Goal: Task Accomplishment & Management: Manage account settings

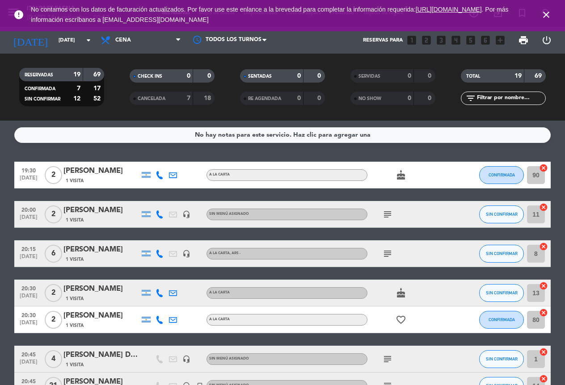
click at [548, 18] on icon "close" at bounding box center [546, 14] width 11 height 11
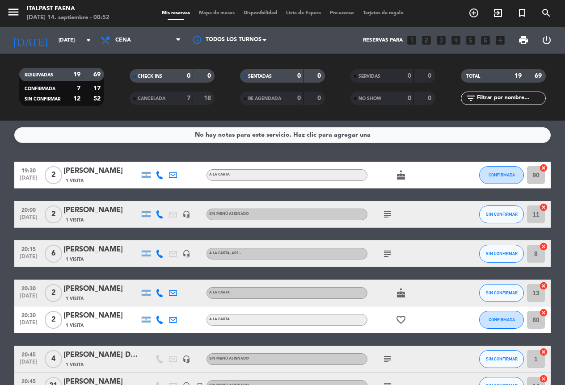
click at [21, 15] on span "menu" at bounding box center [17, 13] width 20 height 21
click at [19, 12] on icon "menu" at bounding box center [13, 11] width 13 height 13
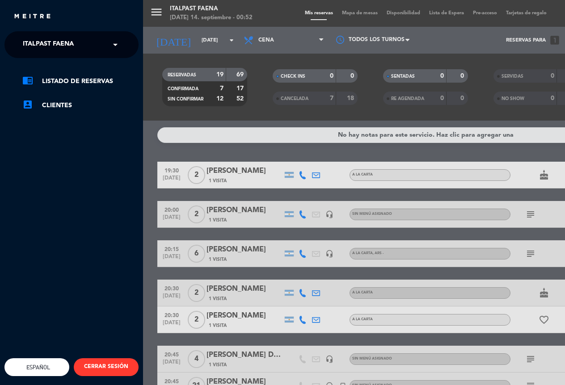
click at [37, 42] on span "Italpast Faena" at bounding box center [48, 44] width 51 height 19
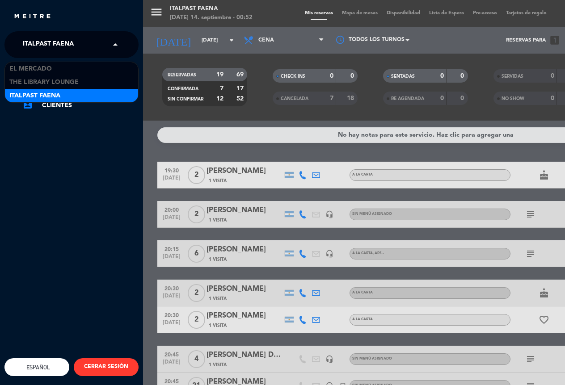
click at [34, 59] on div "chrome_reader_mode Listado de Reservas account_box Clientes" at bounding box center [71, 98] width 147 height 80
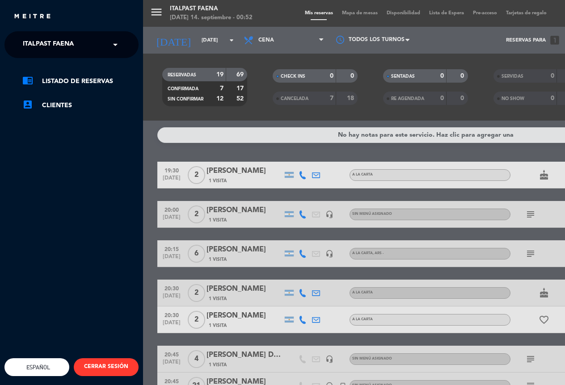
click at [37, 51] on span "Italpast Faena" at bounding box center [48, 44] width 51 height 19
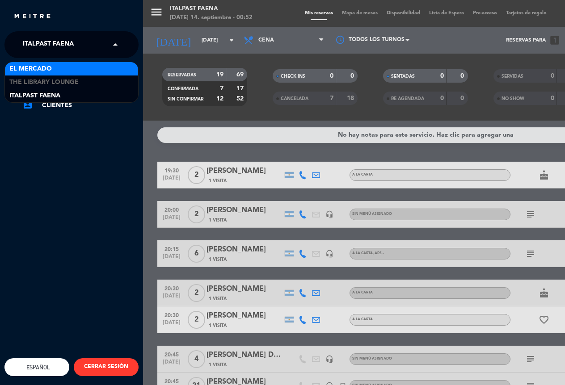
click at [38, 68] on span "El Mercado" at bounding box center [30, 69] width 42 height 10
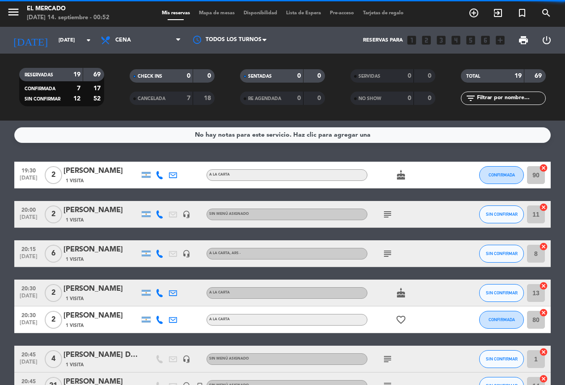
click at [50, 37] on div "close × El Mercado × chrome_reader_mode Listado de Reservas account_box Cliente…" at bounding box center [282, 192] width 565 height 385
click at [10, 14] on icon "menu" at bounding box center [13, 11] width 13 height 13
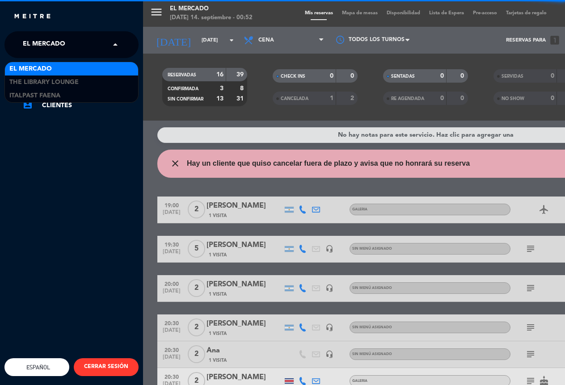
click at [67, 46] on div "× El Mercado" at bounding box center [48, 44] width 59 height 19
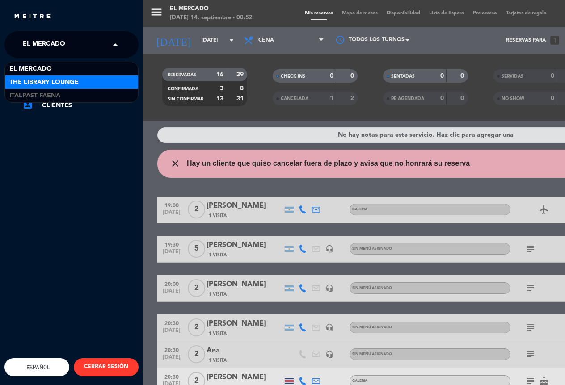
click at [63, 79] on span "The Library Lounge" at bounding box center [43, 82] width 69 height 10
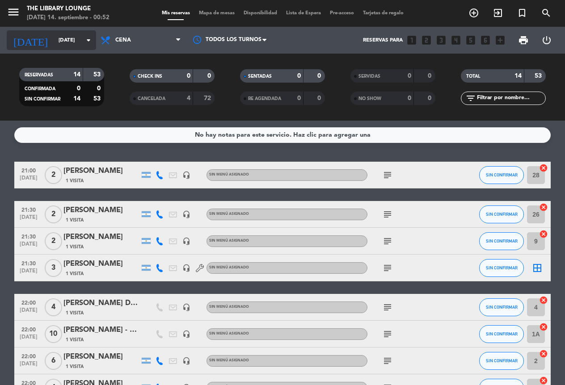
click at [54, 41] on input "[DATE]" at bounding box center [89, 40] width 70 height 15
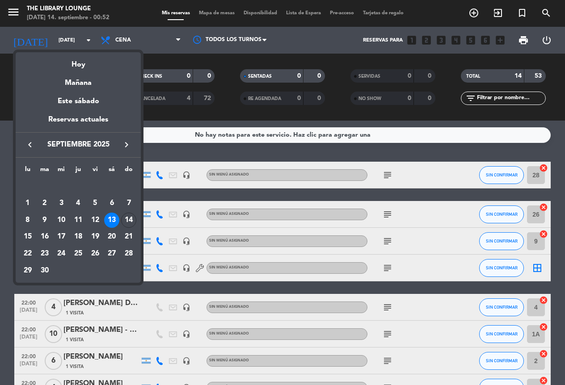
click at [114, 223] on div "13" at bounding box center [111, 220] width 15 height 15
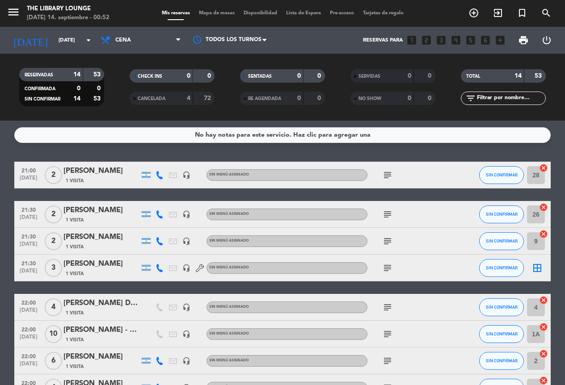
click at [157, 178] on icon at bounding box center [159, 175] width 8 height 8
click at [158, 161] on button "Copiar content_paste" at bounding box center [156, 159] width 27 height 9
click at [108, 150] on div "No hay notas para este servicio. Haz clic para agregar una 21:00 [DATE] 2 [PERS…" at bounding box center [282, 253] width 565 height 264
click at [390, 264] on span "subject" at bounding box center [387, 268] width 13 height 11
click at [386, 264] on icon "subject" at bounding box center [387, 268] width 11 height 11
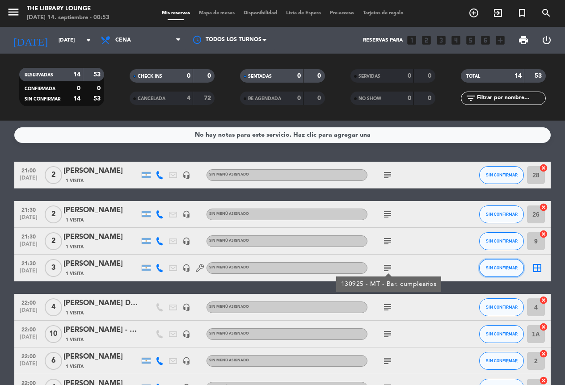
click at [507, 265] on span "SIN CONFIRMAR" at bounding box center [502, 267] width 32 height 5
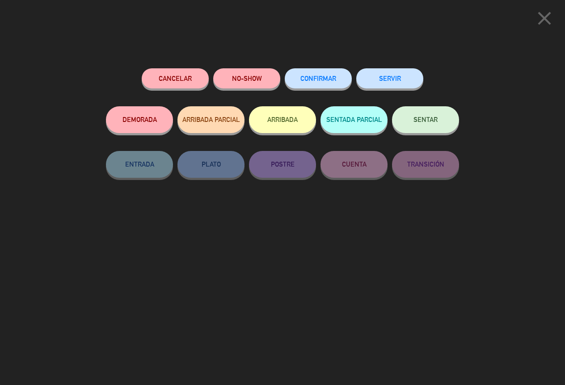
click at [193, 80] on button "Cancelar" at bounding box center [175, 78] width 67 height 20
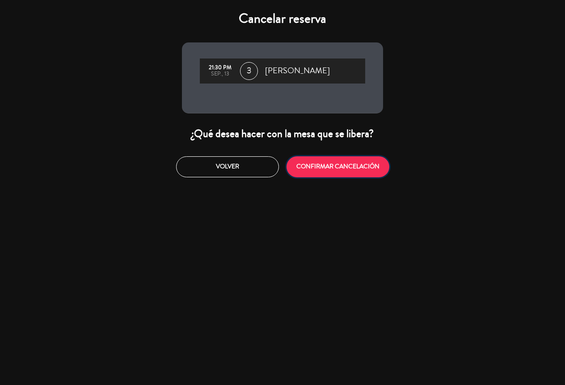
click at [316, 173] on button "CONFIRMAR CANCELACIÓN" at bounding box center [337, 166] width 103 height 21
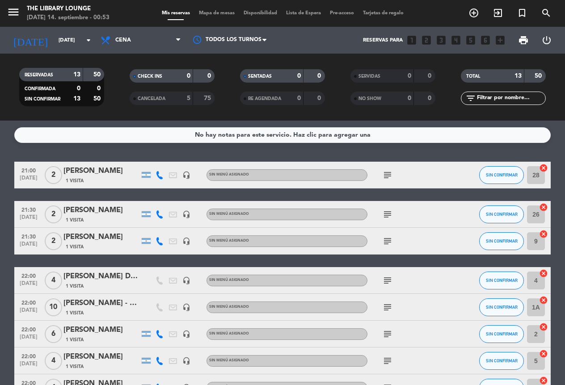
click at [385, 243] on icon "subject" at bounding box center [387, 241] width 11 height 11
click at [530, 245] on input "9" at bounding box center [536, 241] width 18 height 18
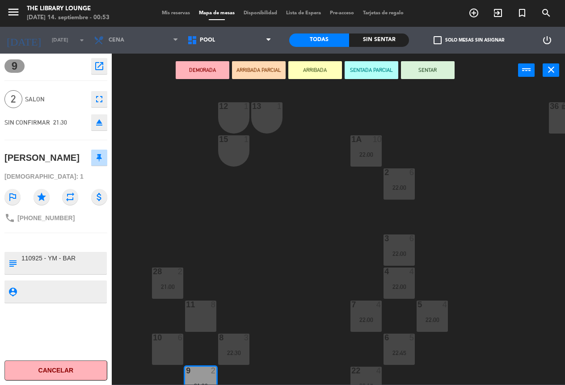
click at [86, 373] on button "Cancelar" at bounding box center [55, 370] width 103 height 20
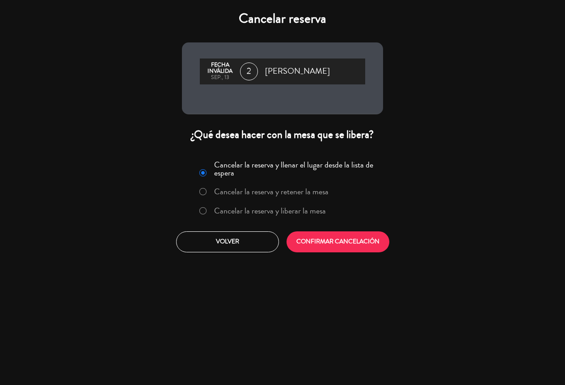
click at [270, 214] on label "Cancelar la reserva y liberar la mesa" at bounding box center [270, 211] width 112 height 8
click at [330, 253] on div "Cancelar la reserva y llenar el lugar desde la lista de espera Cancelar la rese…" at bounding box center [282, 205] width 214 height 108
click at [333, 248] on button "CONFIRMAR CANCELACIÓN" at bounding box center [337, 241] width 103 height 21
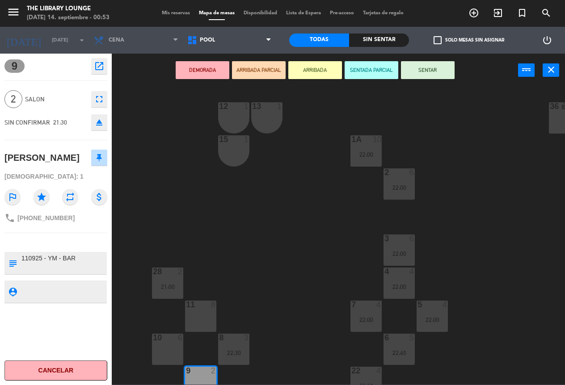
click at [180, 12] on span "Mis reservas" at bounding box center [175, 13] width 37 height 5
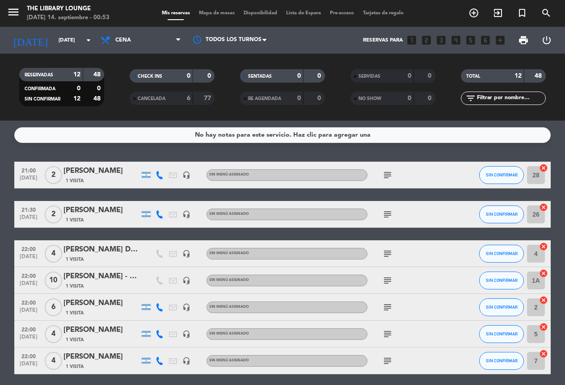
click at [111, 279] on div "[PERSON_NAME] - amigos de DJ [PERSON_NAME]" at bounding box center [101, 277] width 76 height 12
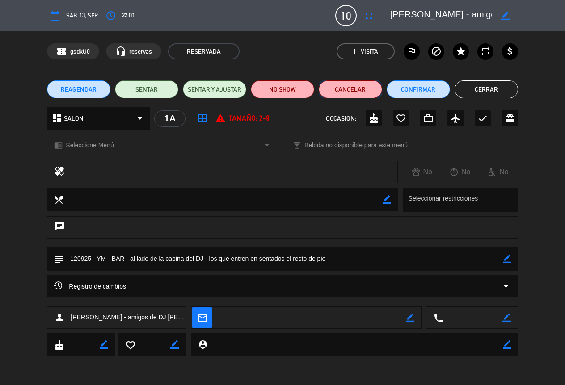
click at [335, 90] on button "Cancelar" at bounding box center [349, 89] width 63 height 18
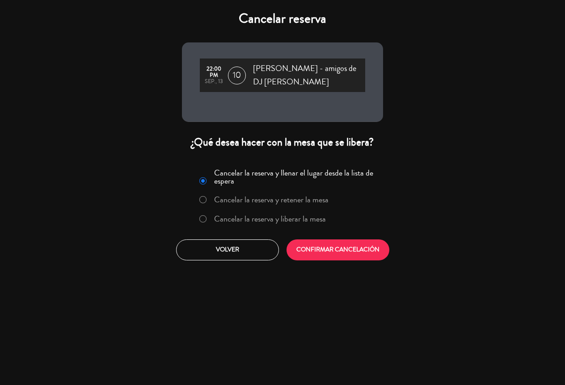
click at [249, 215] on label "Cancelar la reserva y liberar la mesa" at bounding box center [270, 219] width 112 height 8
click at [321, 246] on button "CONFIRMAR CANCELACIÓN" at bounding box center [337, 249] width 103 height 21
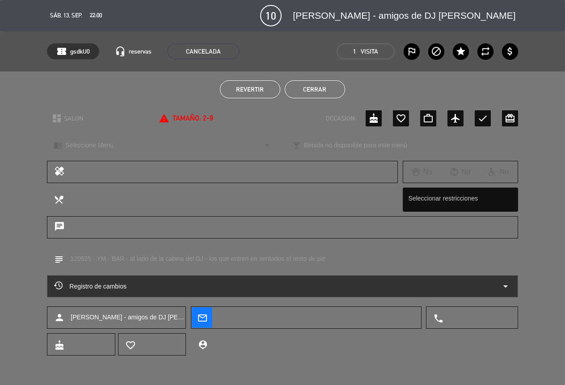
click at [311, 93] on button "Cerrar" at bounding box center [315, 89] width 60 height 18
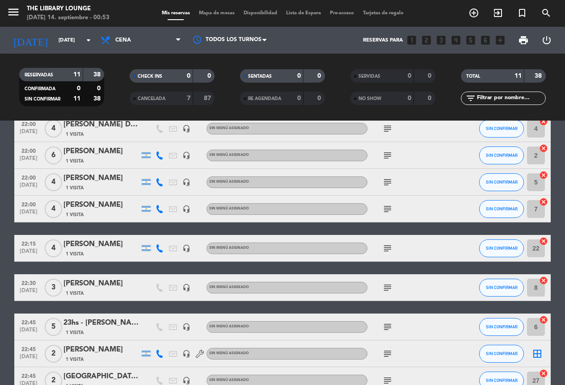
scroll to position [179, 0]
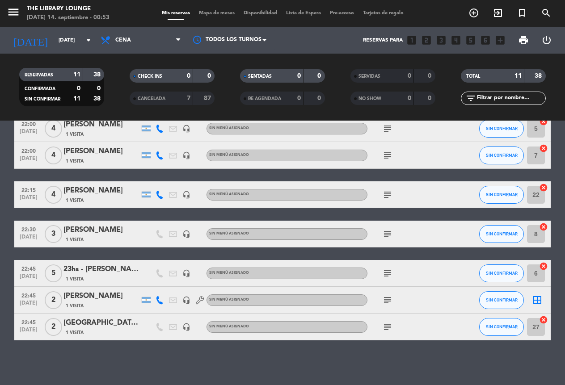
click at [389, 274] on icon "subject" at bounding box center [387, 273] width 11 height 11
click at [124, 271] on div "23hs - [PERSON_NAME]" at bounding box center [101, 270] width 76 height 12
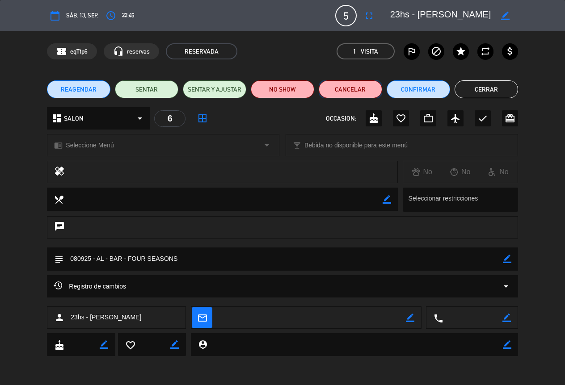
click at [338, 88] on button "Cancelar" at bounding box center [349, 89] width 63 height 18
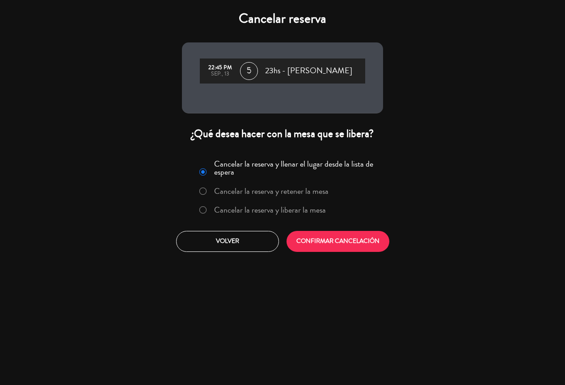
click at [264, 209] on label "Cancelar la reserva y liberar la mesa" at bounding box center [270, 210] width 112 height 8
click at [335, 242] on button "CONFIRMAR CANCELACIÓN" at bounding box center [337, 241] width 103 height 21
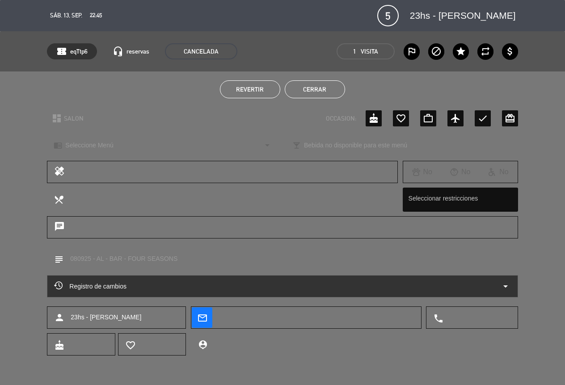
click at [307, 92] on button "Cerrar" at bounding box center [315, 89] width 60 height 18
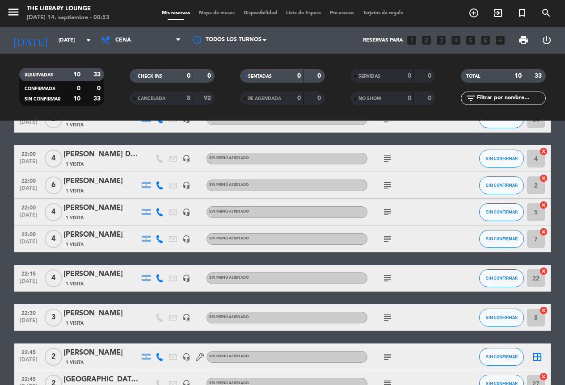
scroll to position [0, 0]
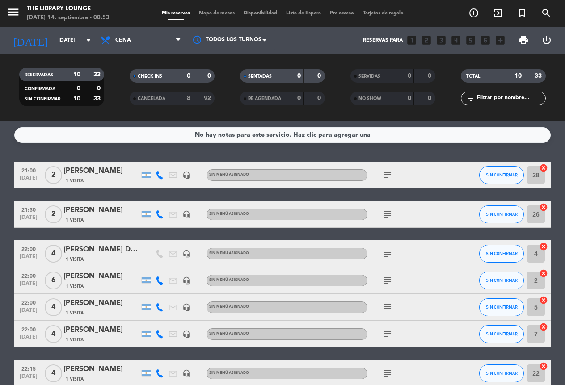
click at [157, 214] on icon at bounding box center [159, 214] width 8 height 8
click at [152, 200] on span "Copiar" at bounding box center [151, 199] width 19 height 9
click at [158, 274] on div at bounding box center [159, 280] width 13 height 26
click at [159, 277] on icon at bounding box center [159, 281] width 8 height 8
click at [155, 264] on span "Copiar" at bounding box center [151, 265] width 19 height 9
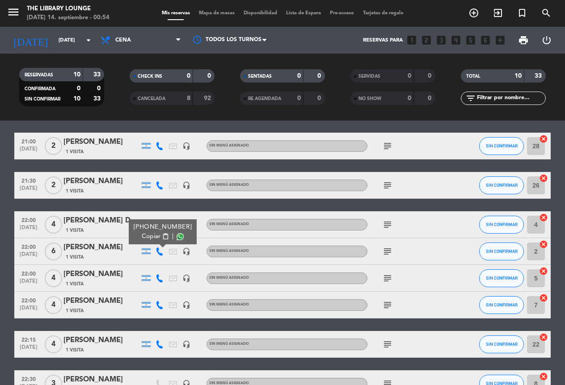
scroll to position [45, 0]
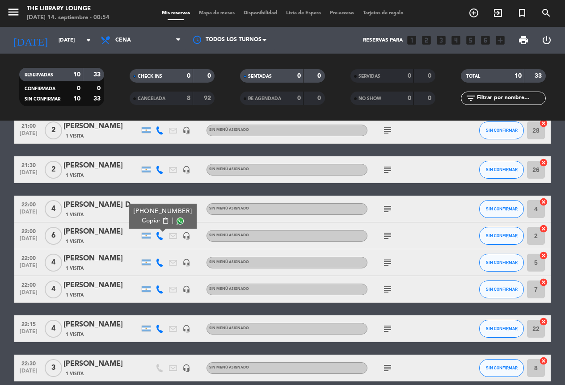
click at [156, 261] on icon at bounding box center [159, 263] width 8 height 8
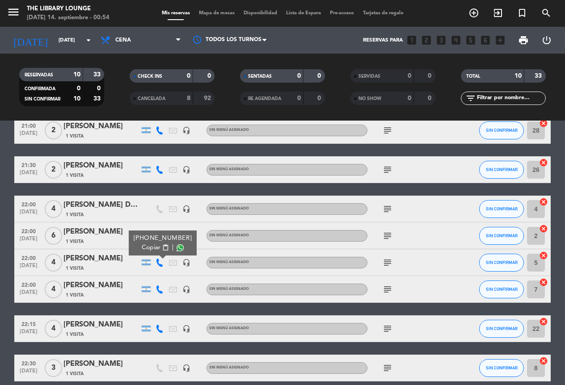
click at [158, 248] on button "Copiar content_paste" at bounding box center [155, 247] width 27 height 9
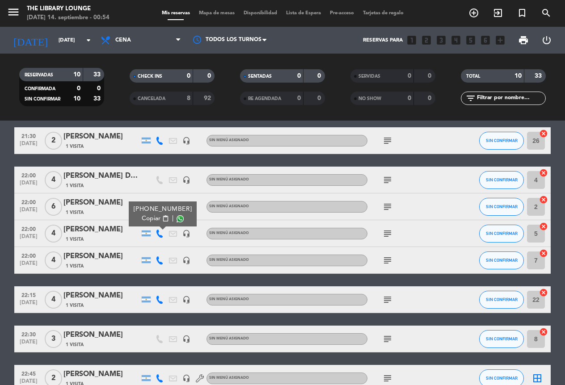
scroll to position [89, 0]
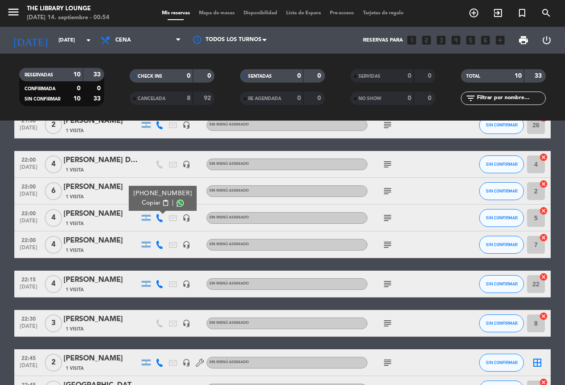
click at [156, 245] on icon at bounding box center [159, 245] width 8 height 8
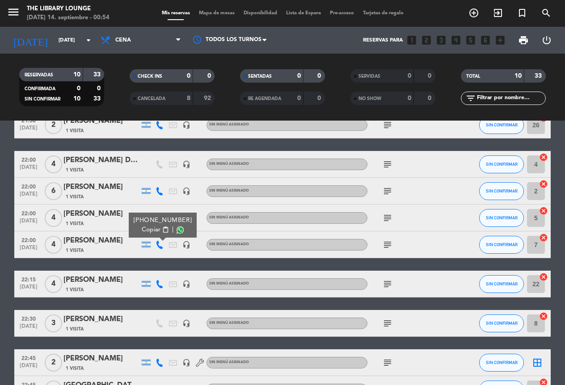
click at [156, 229] on span "Copiar" at bounding box center [151, 229] width 19 height 9
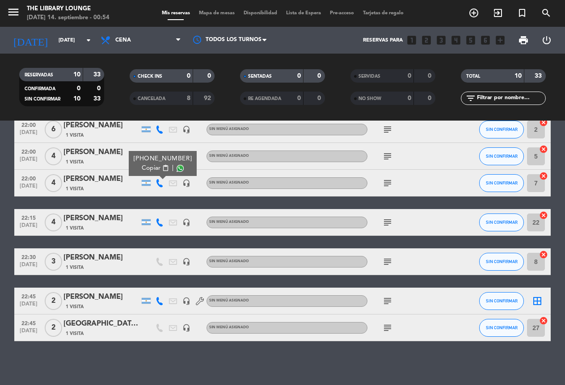
scroll to position [152, 0]
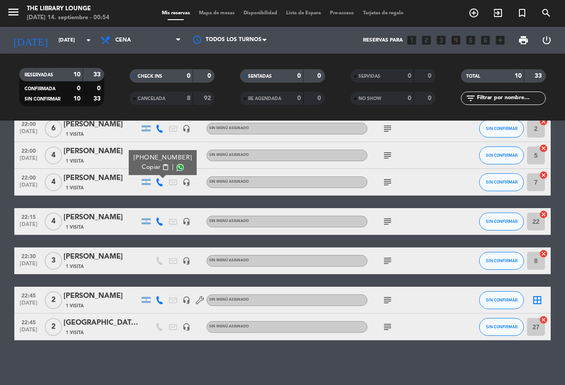
click at [159, 221] on icon at bounding box center [159, 222] width 8 height 8
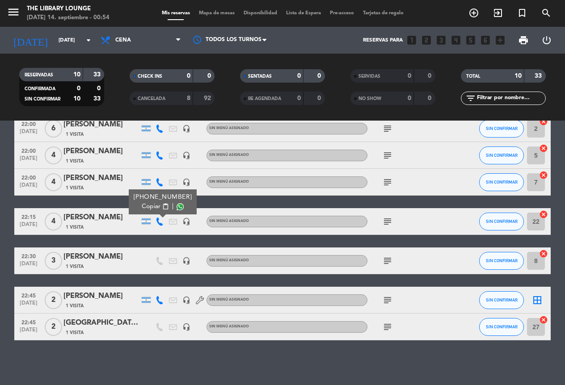
click at [155, 206] on span "Copiar" at bounding box center [151, 206] width 19 height 9
click at [155, 299] on icon at bounding box center [159, 300] width 8 height 8
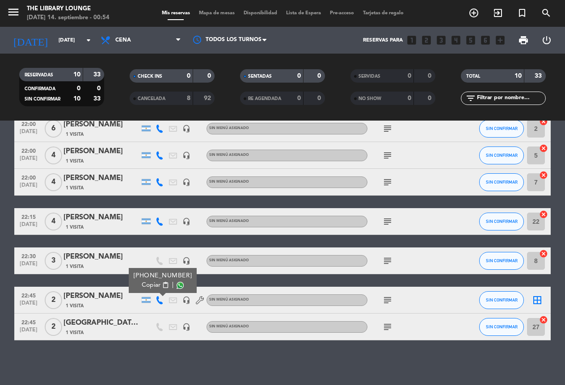
click at [157, 288] on span "Copiar" at bounding box center [151, 285] width 19 height 9
